Goal: Navigation & Orientation: Understand site structure

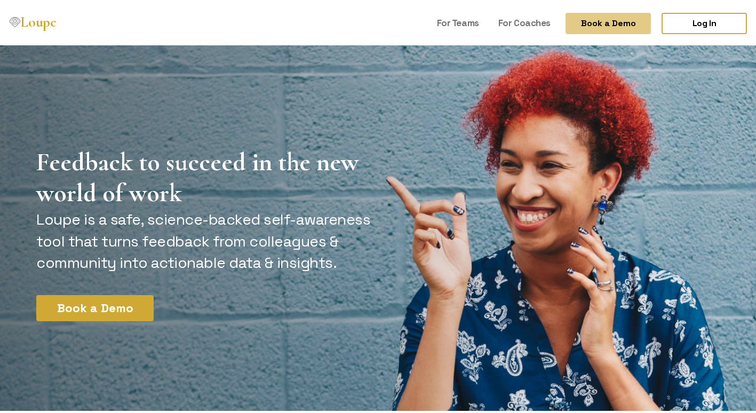
click at [41, 19] on link "Loupe" at bounding box center [32, 22] width 53 height 22
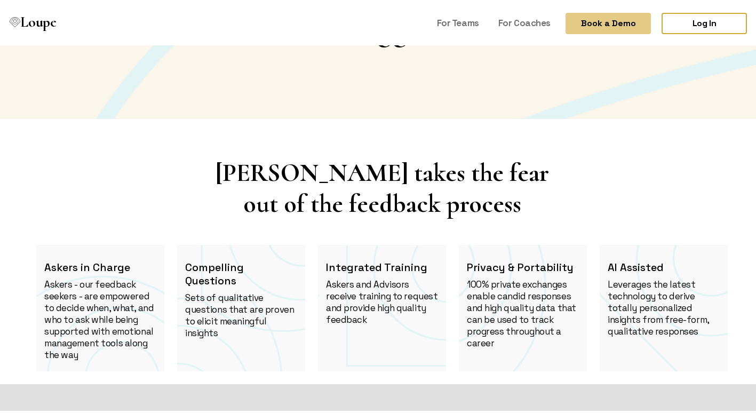
scroll to position [826, 0]
click at [445, 21] on link "For Teams" at bounding box center [458, 21] width 51 height 20
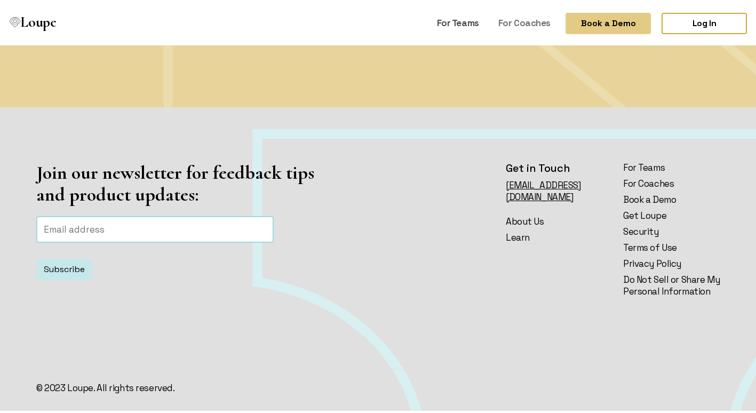
scroll to position [2598, 0]
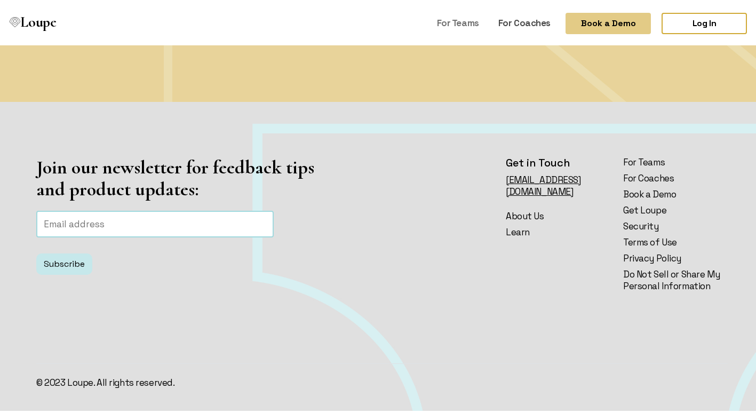
click at [524, 25] on link "For Coaches" at bounding box center [524, 21] width 61 height 20
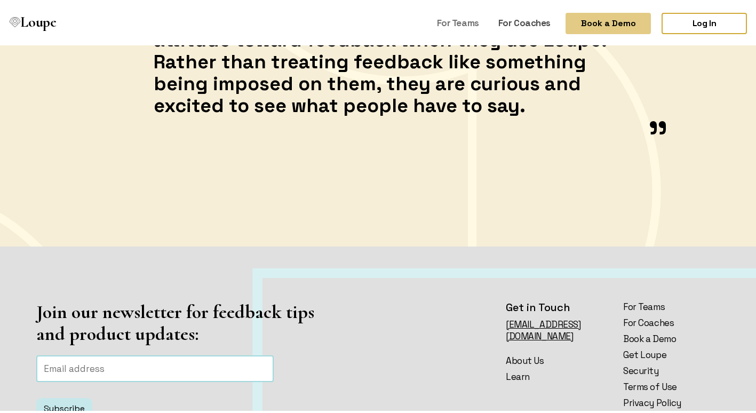
scroll to position [1734, 0]
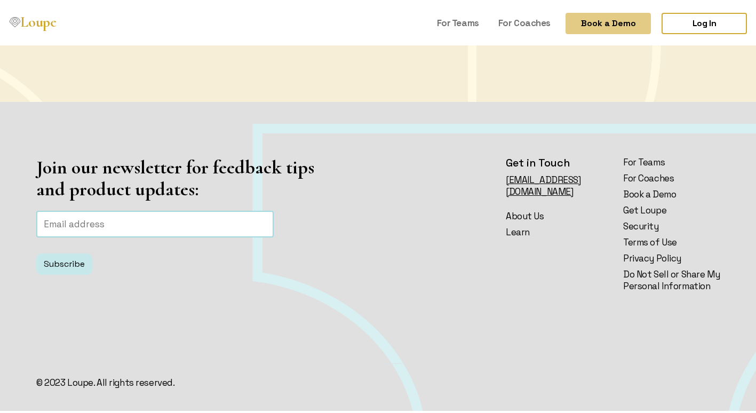
click at [36, 26] on link "Loupe" at bounding box center [32, 22] width 53 height 22
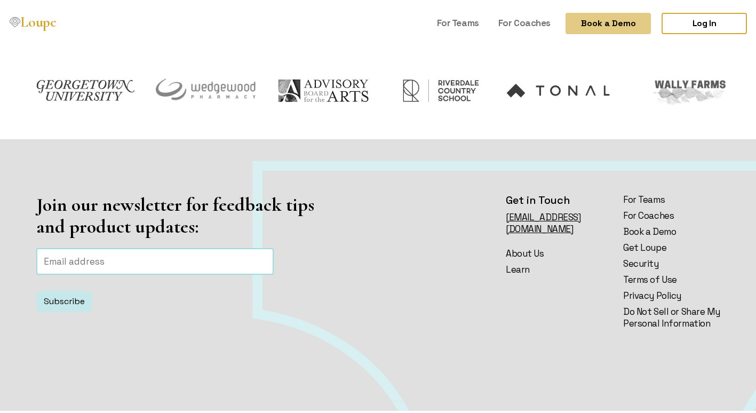
scroll to position [2779, 0]
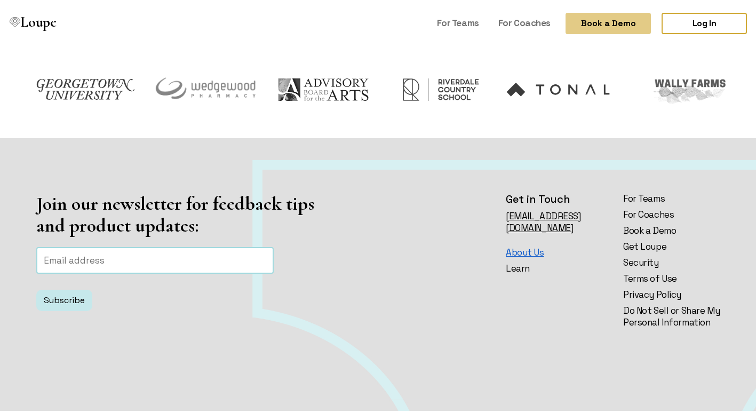
click at [516, 244] on link "About Us" at bounding box center [558, 250] width 105 height 12
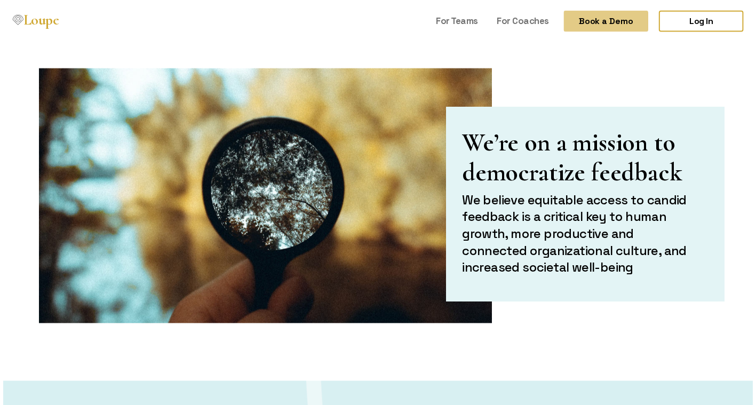
click at [45, 25] on link "Loupe" at bounding box center [32, 22] width 53 height 22
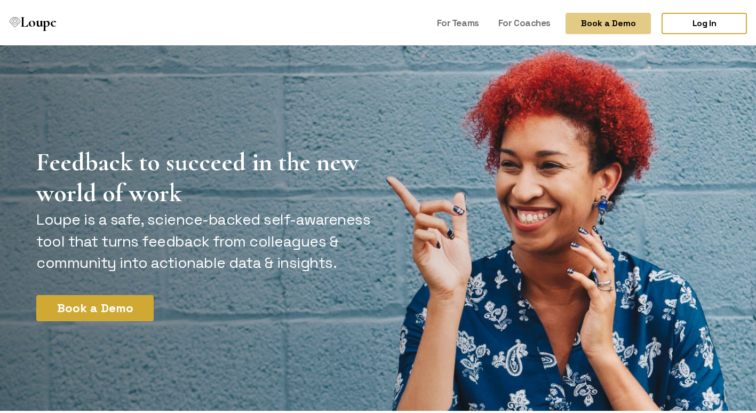
click at [327, 127] on section "Feedback to succeed in the new world of work [PERSON_NAME] is a safe, science-b…" at bounding box center [382, 237] width 764 height 388
